Goal: Find specific page/section: Find specific page/section

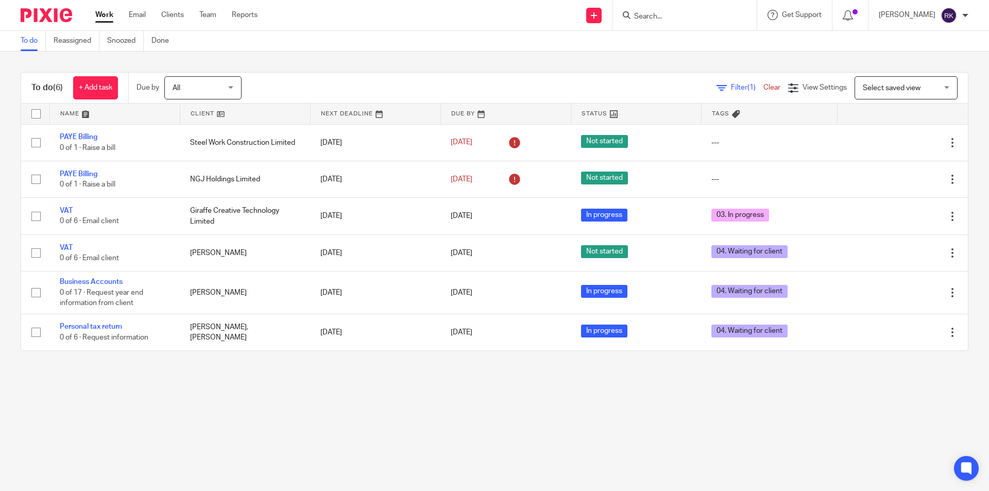
click at [717, 25] on div at bounding box center [685, 15] width 144 height 30
click at [684, 14] on input "Search" at bounding box center [679, 16] width 93 height 9
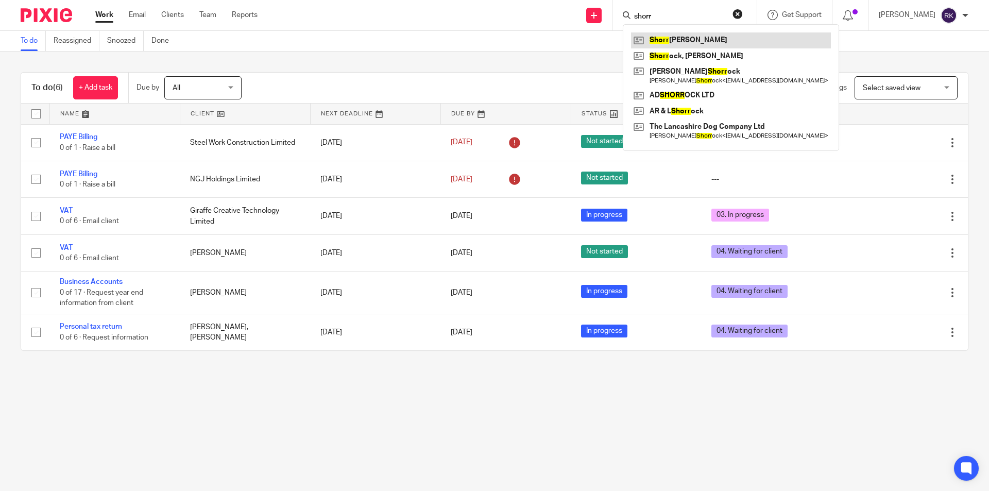
type input "shorr"
click at [666, 40] on link at bounding box center [731, 39] width 200 height 15
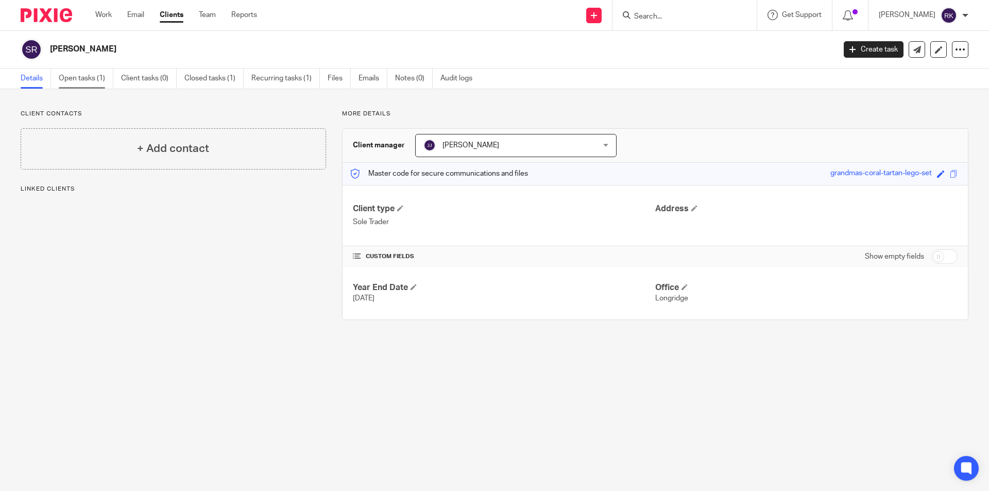
click at [91, 81] on link "Open tasks (1)" at bounding box center [86, 79] width 55 height 20
